Goal: Information Seeking & Learning: Learn about a topic

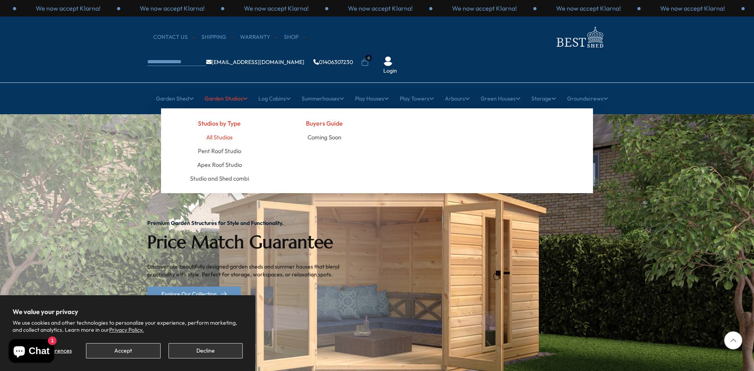
click at [211, 130] on link "All Studios" at bounding box center [219, 137] width 26 height 14
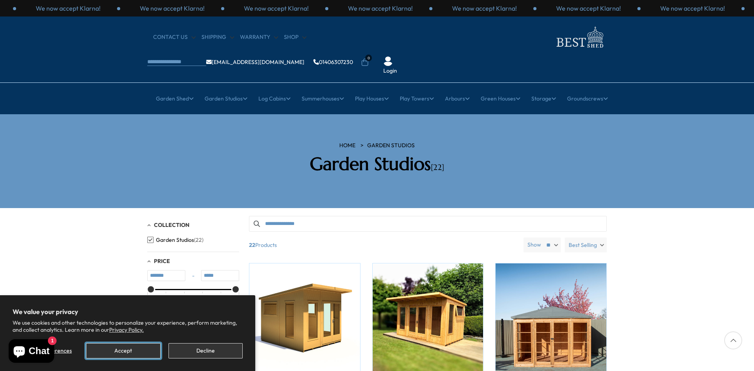
click at [128, 351] on button "Accept" at bounding box center [123, 350] width 74 height 15
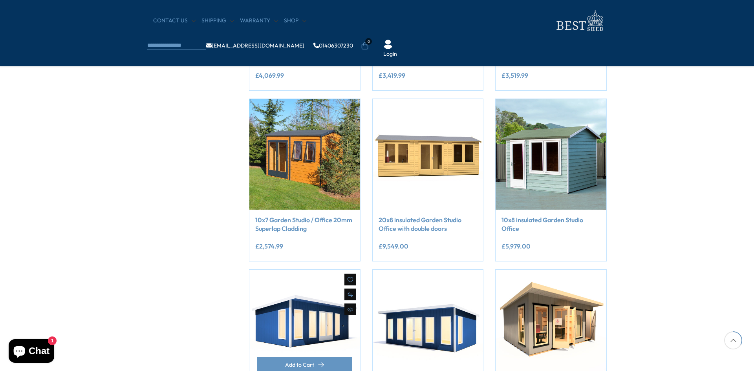
scroll to position [524, 0]
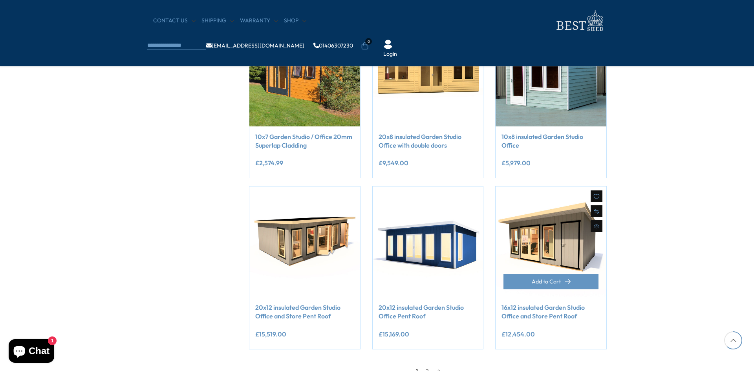
click at [530, 215] on img at bounding box center [551, 242] width 111 height 111
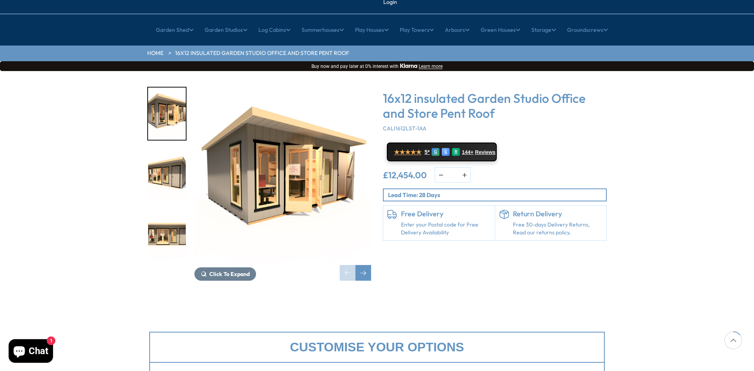
scroll to position [196, 0]
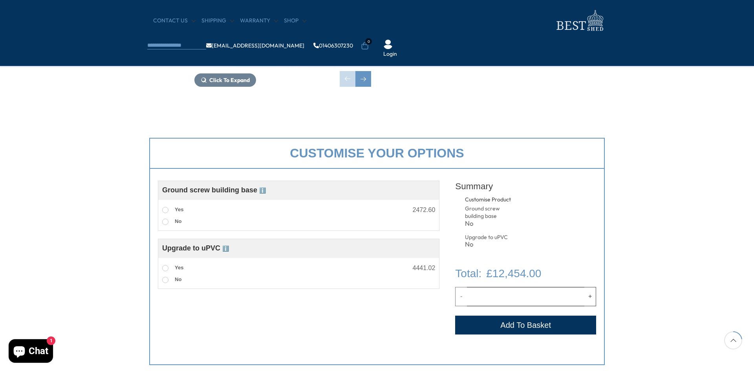
click at [329, 317] on div "Customise Product Ground screw building base ℹ️ Assembled Ground Screw Base A s…" at bounding box center [299, 261] width 282 height 169
click at [229, 245] on span "Upgrade to uPVC ℹ️" at bounding box center [195, 248] width 67 height 8
click at [227, 250] on span "ℹ️" at bounding box center [225, 249] width 7 height 6
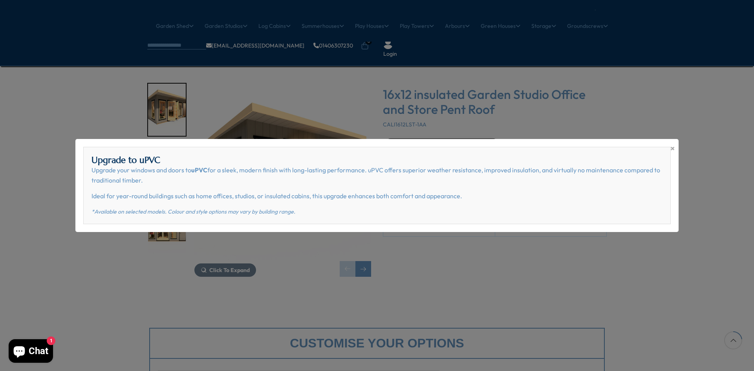
scroll to position [0, 0]
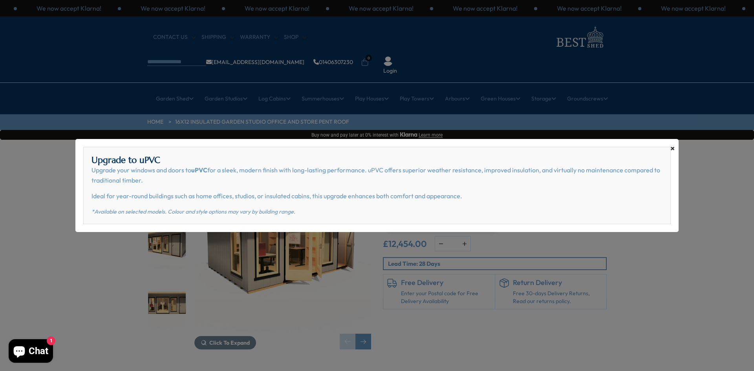
click at [672, 148] on span "×" at bounding box center [673, 148] width 4 height 11
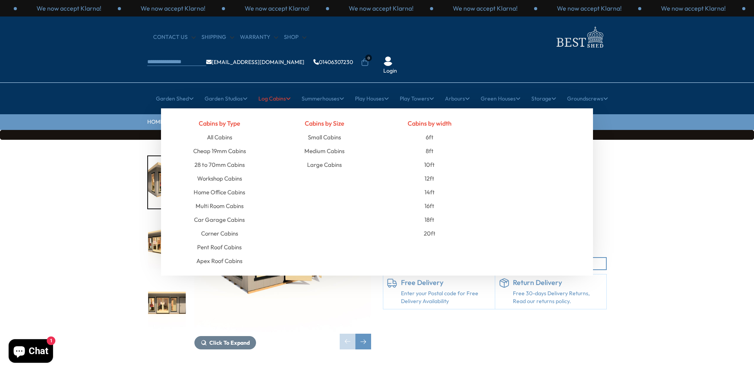
click at [266, 89] on link "Log Cabins" at bounding box center [274, 99] width 32 height 20
click at [220, 185] on link "Home Office Cabins" at bounding box center [219, 192] width 51 height 14
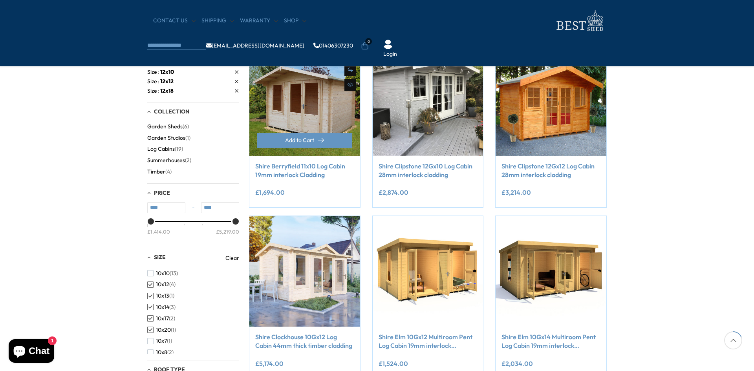
scroll to position [164, 0]
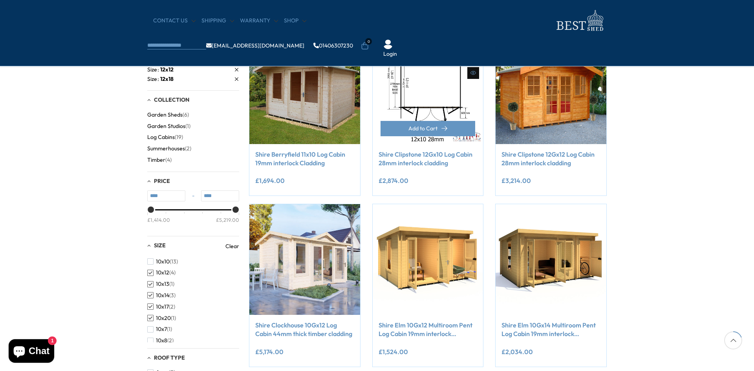
click at [429, 88] on img at bounding box center [428, 88] width 111 height 111
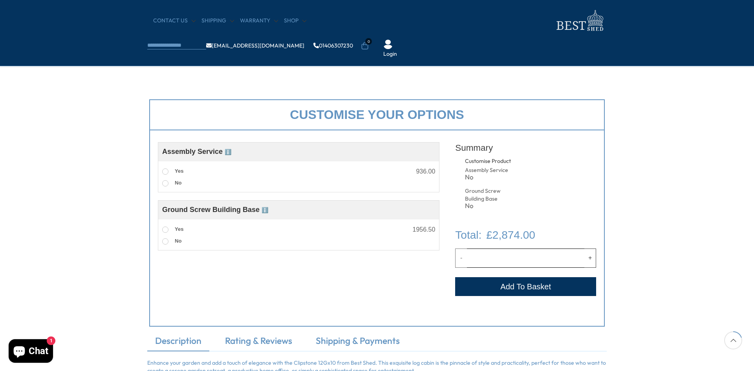
scroll to position [229, 0]
